Goal: Information Seeking & Learning: Compare options

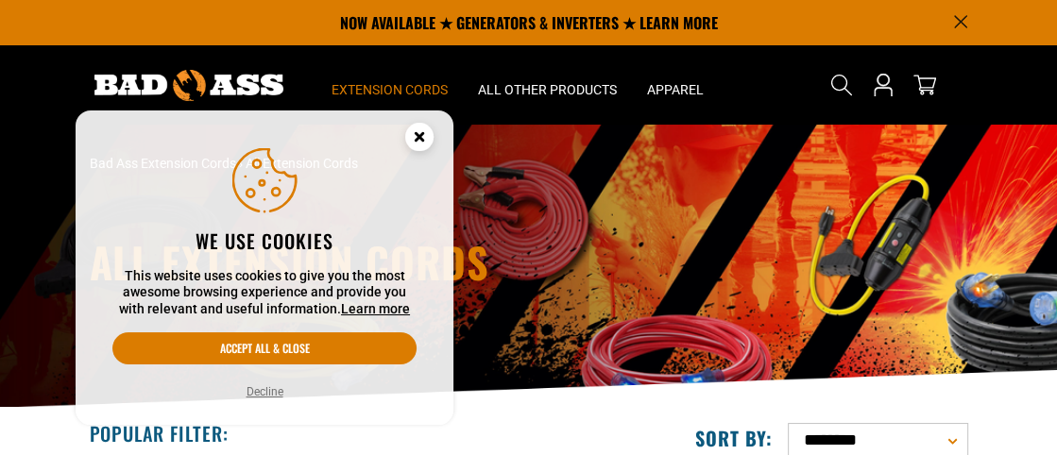
click at [428, 137] on circle "Cookie Consent" at bounding box center [419, 137] width 28 height 28
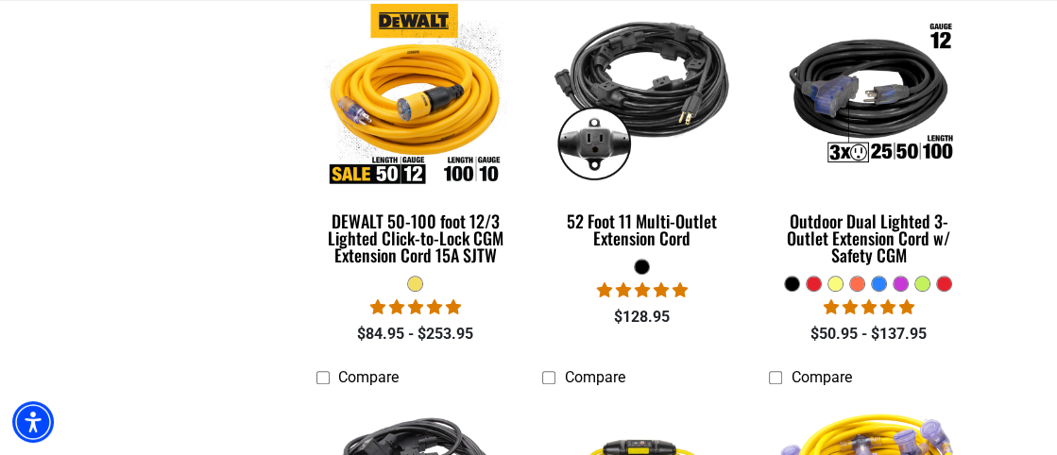
scroll to position [1134, 0]
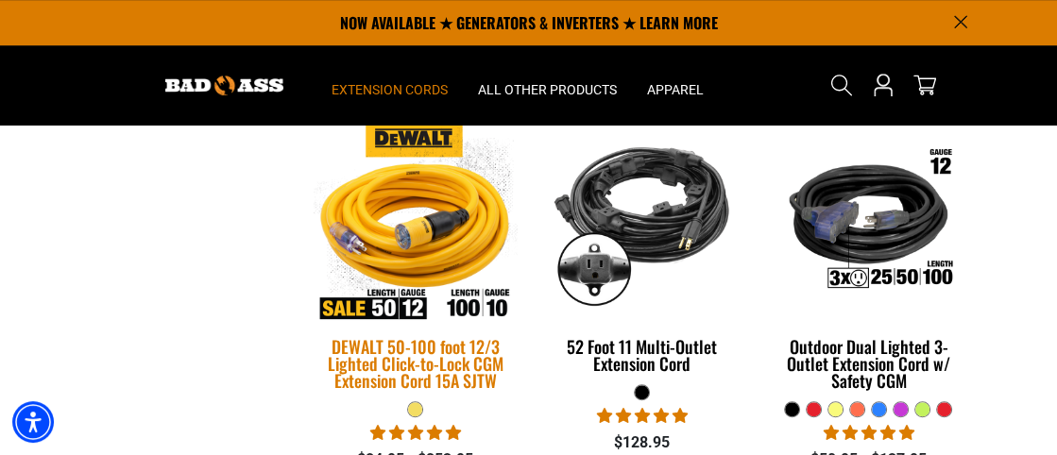
click at [415, 212] on img at bounding box center [415, 221] width 227 height 204
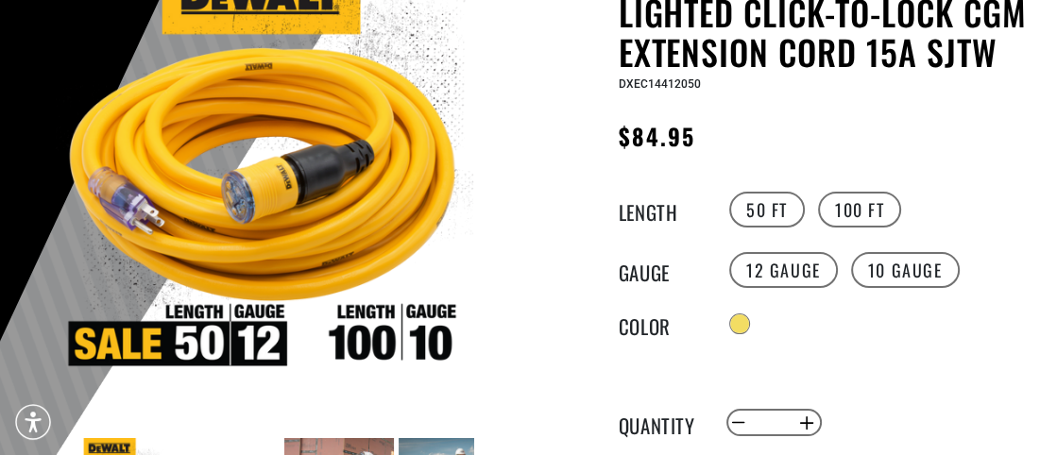
scroll to position [378, 0]
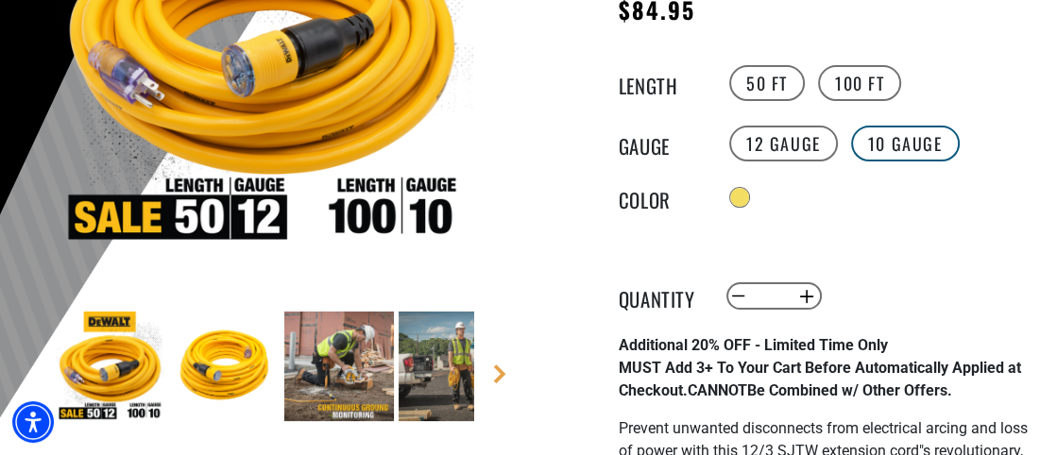
click at [900, 146] on label "10 Gauge" at bounding box center [905, 144] width 109 height 36
click at [783, 146] on label "12 Gauge" at bounding box center [784, 144] width 109 height 36
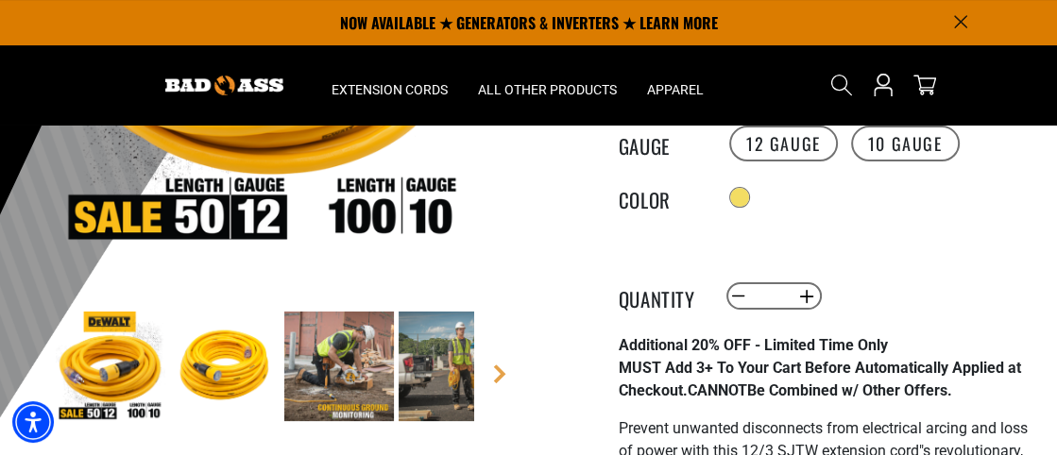
scroll to position [251, 0]
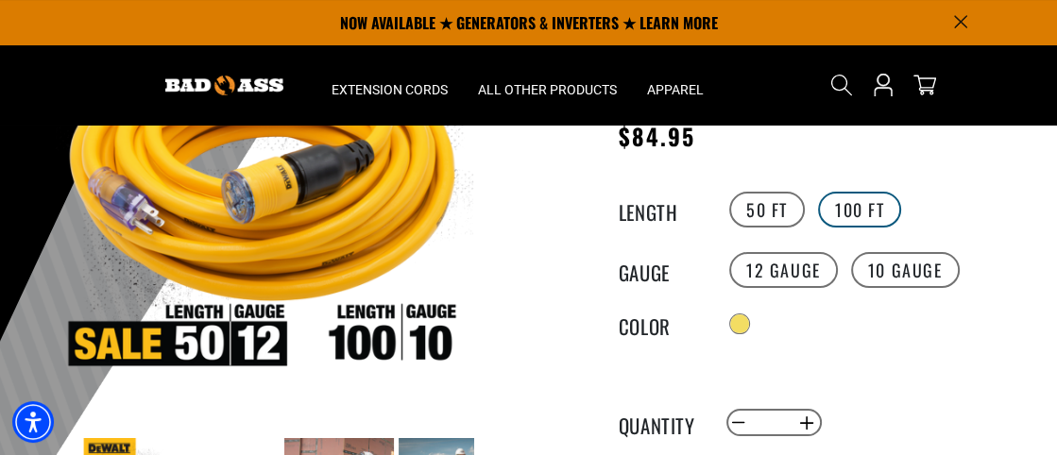
click at [883, 209] on label "100 FT" at bounding box center [860, 210] width 84 height 36
click at [889, 282] on label "10 Gauge" at bounding box center [905, 270] width 109 height 36
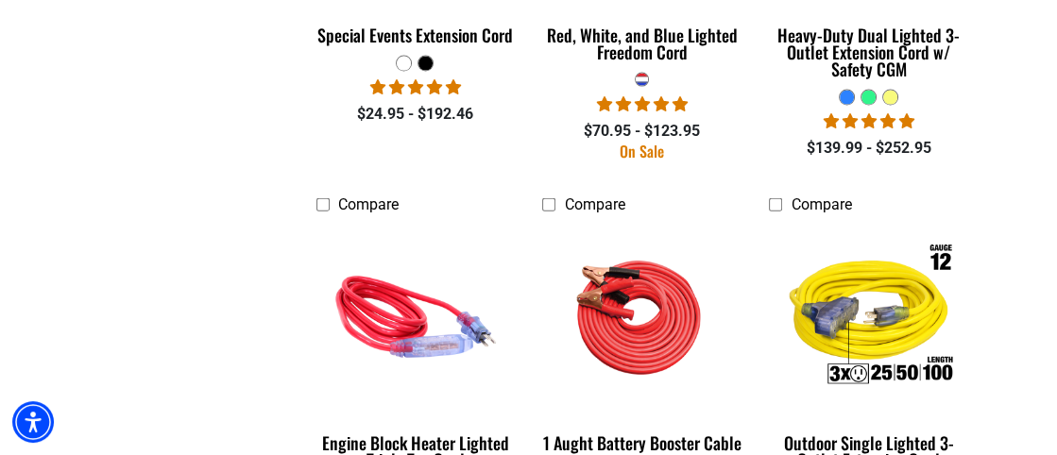
scroll to position [3150, 0]
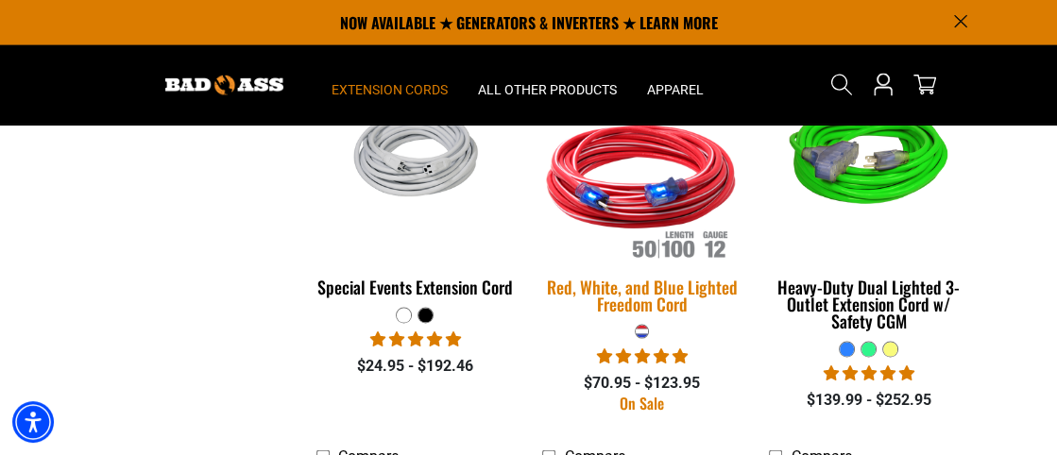
click at [665, 210] on img at bounding box center [641, 162] width 227 height 204
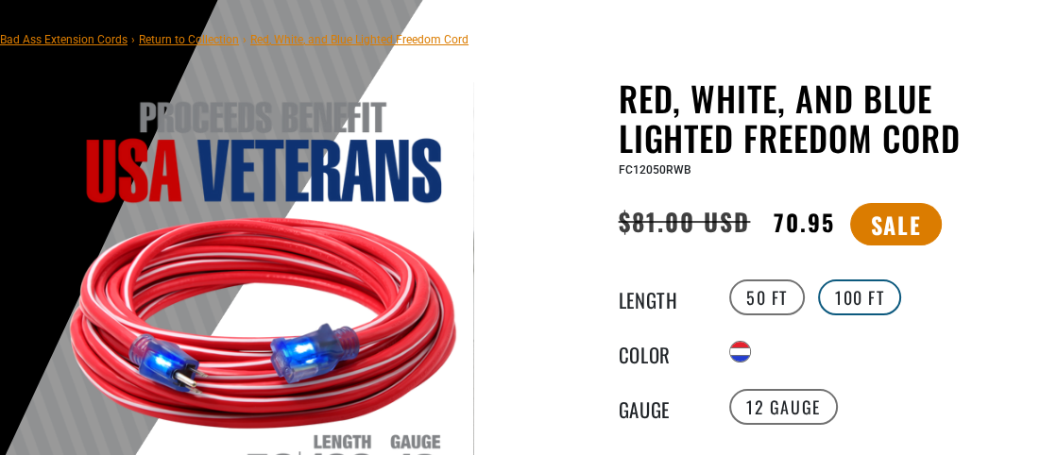
click at [859, 301] on label "100 FT" at bounding box center [860, 298] width 84 height 36
